Goal: Navigation & Orientation: Find specific page/section

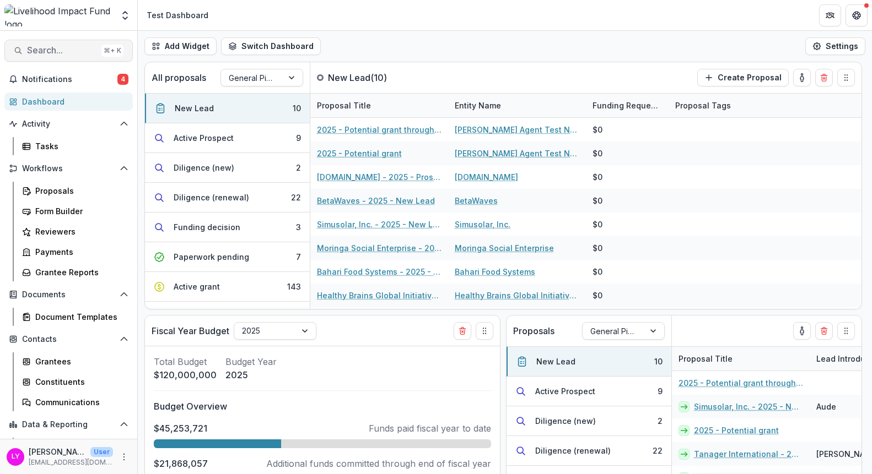
click at [71, 51] on span "Search..." at bounding box center [62, 50] width 70 height 10
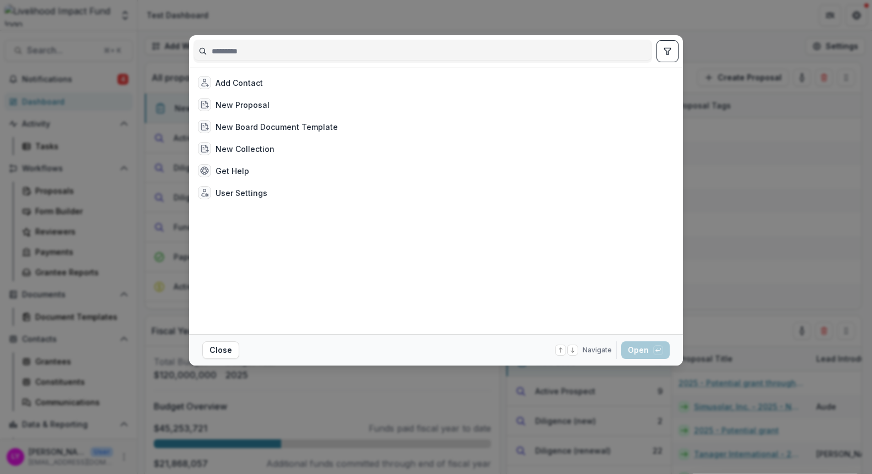
click at [725, 154] on div "Add Contact New Proposal New Board Document Template New Collection Get Help Us…" at bounding box center [436, 237] width 872 height 474
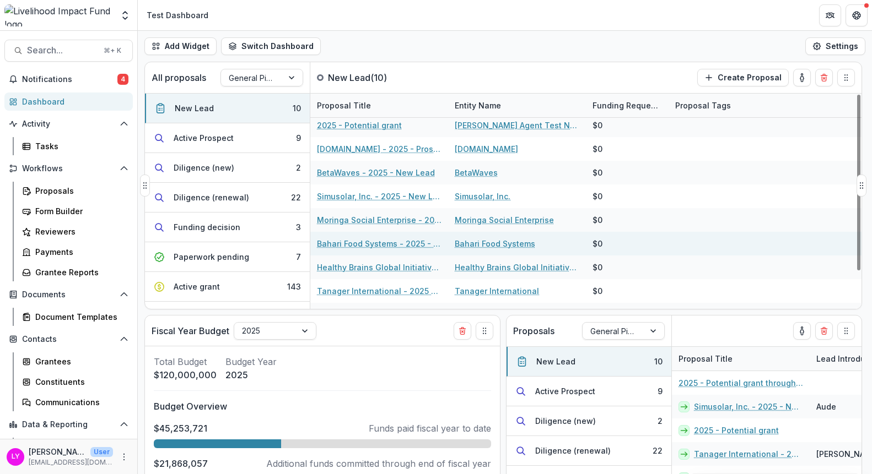
scroll to position [46, 0]
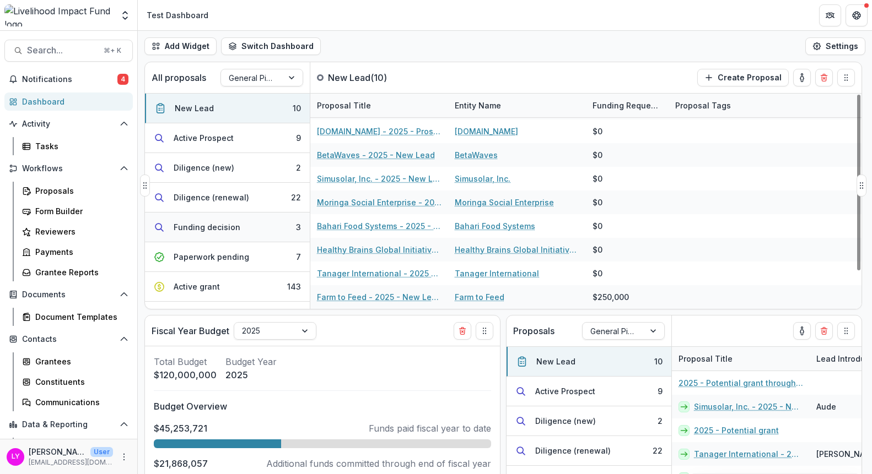
click at [205, 223] on div "Funding decision" at bounding box center [207, 227] width 67 height 12
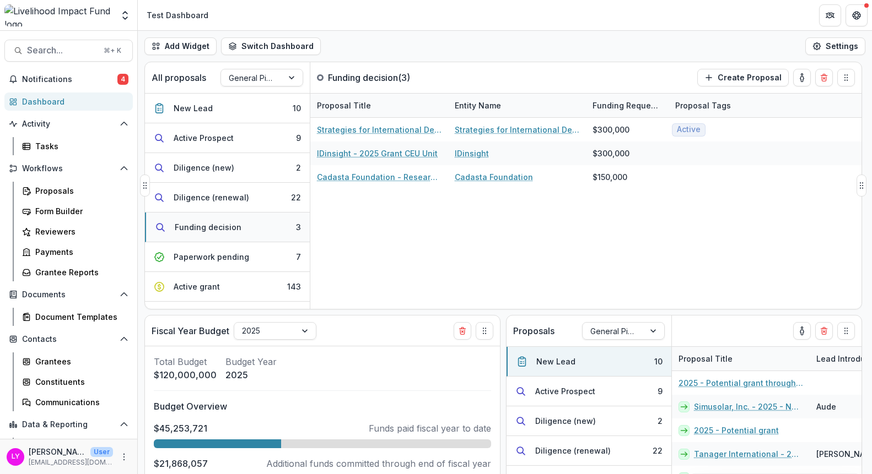
scroll to position [0, 0]
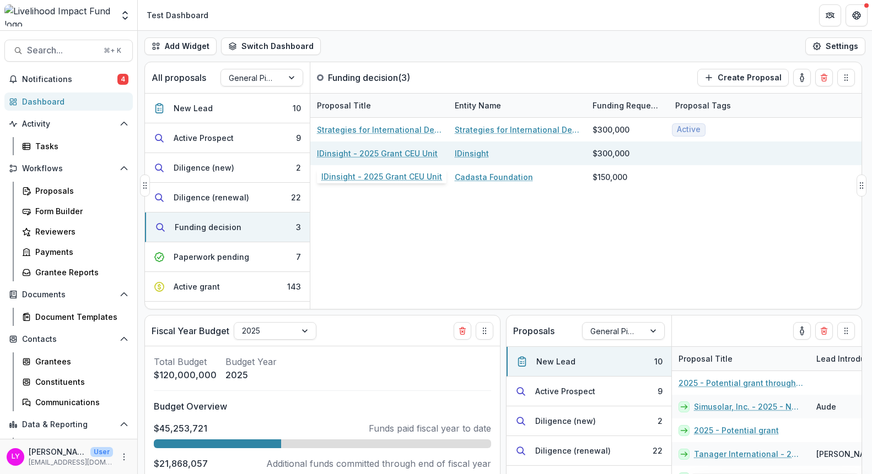
click at [389, 152] on link "IDinsight - 2025 Grant CEU Unit" at bounding box center [377, 154] width 121 height 12
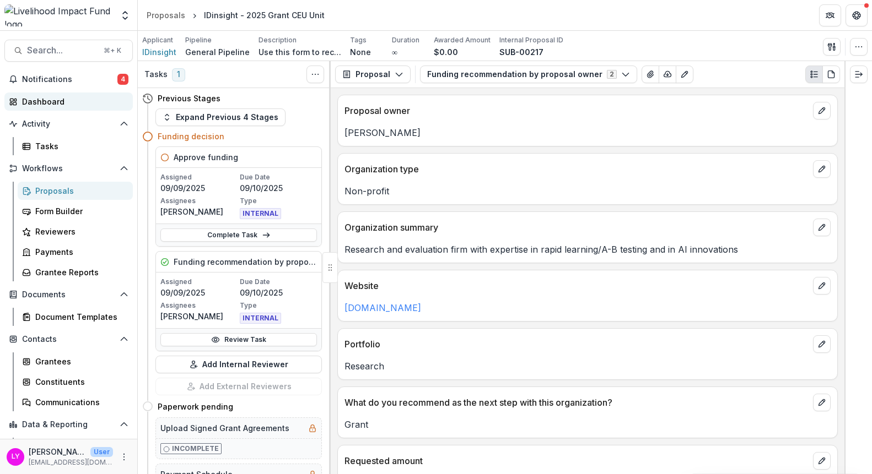
click at [48, 98] on div "Dashboard" at bounding box center [73, 102] width 102 height 12
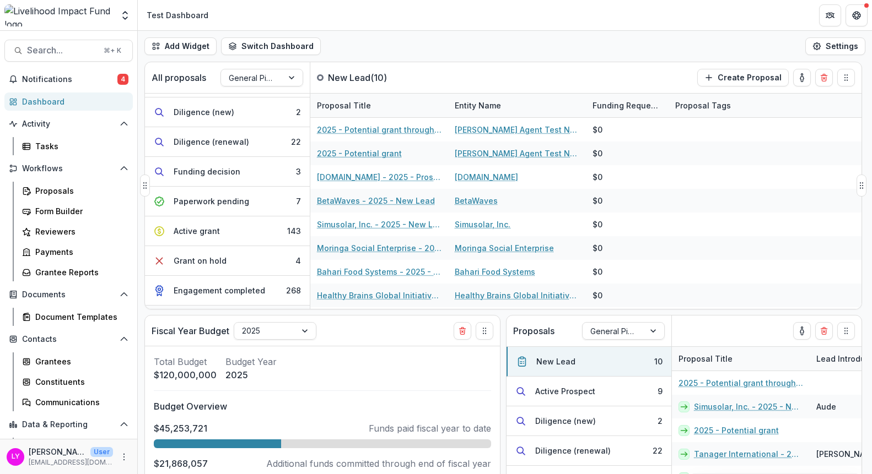
scroll to position [56, 0]
click at [278, 234] on button "Active grant 143" at bounding box center [227, 231] width 165 height 30
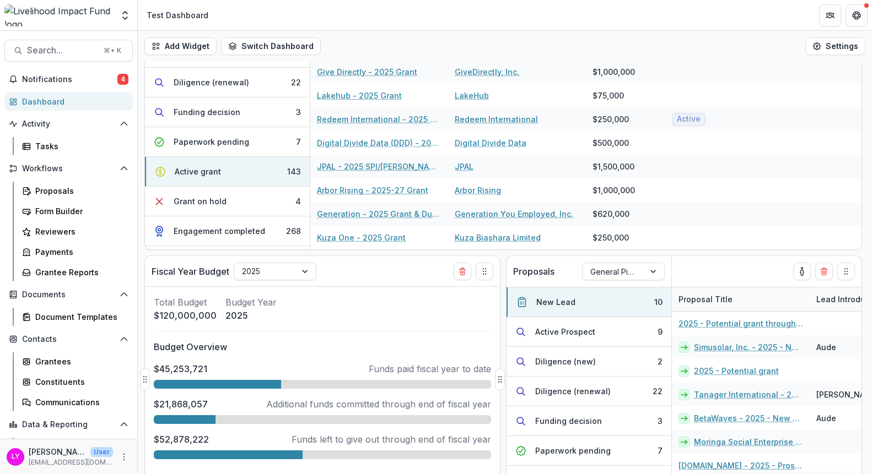
scroll to position [0, 0]
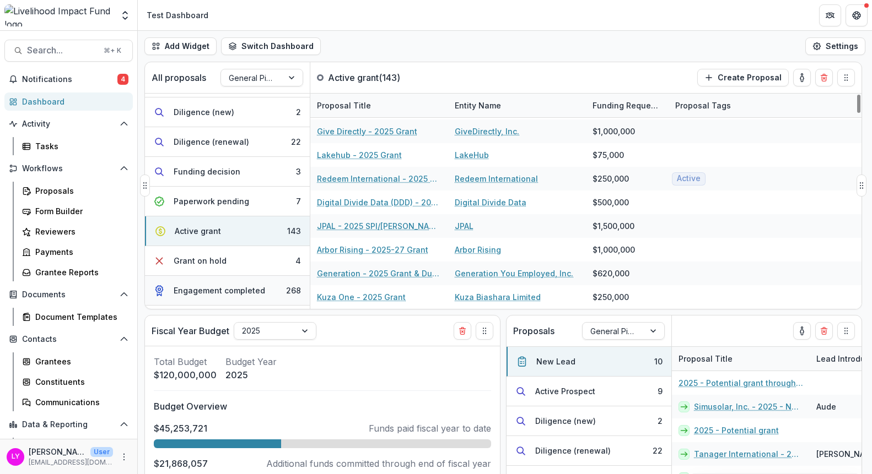
click at [269, 295] on button "Engagement completed 268" at bounding box center [227, 291] width 165 height 30
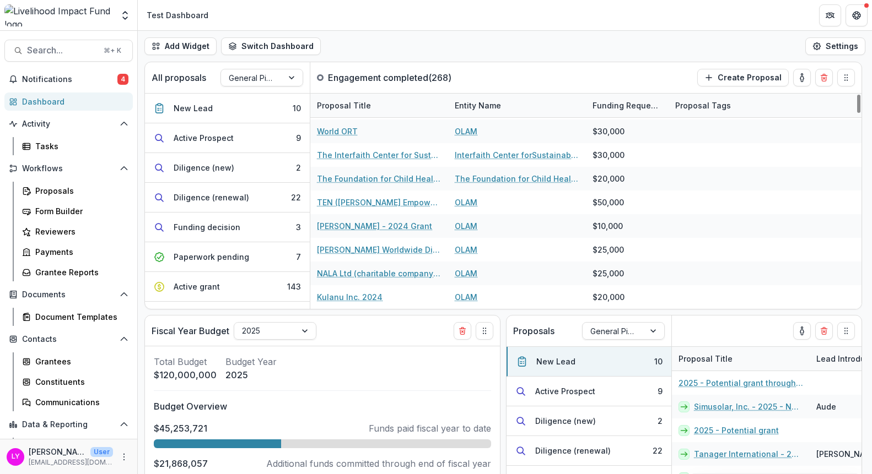
click at [680, 48] on div "Add Widget Switch Dashboard Test Dashboard General Dashboard Aude Dashboard New…" at bounding box center [505, 46] width 734 height 31
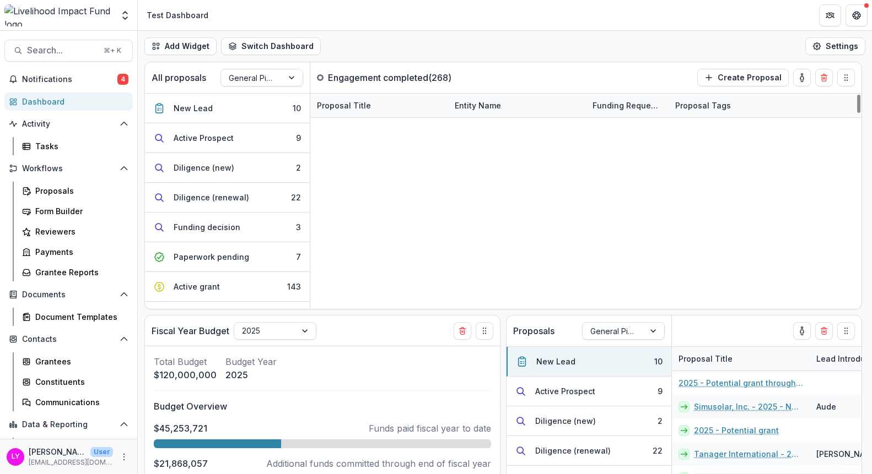
scroll to position [3196, 0]
